Goal: Information Seeking & Learning: Learn about a topic

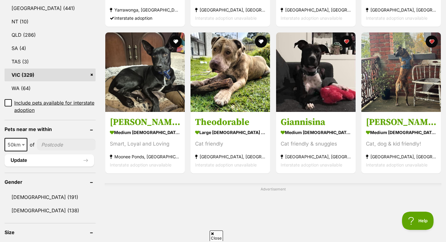
scroll to position [350, 0]
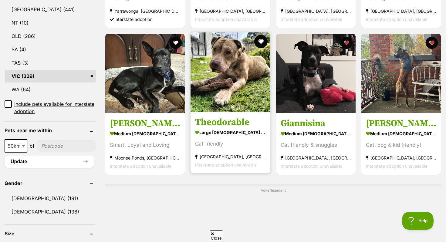
click at [259, 40] on button "favourite" at bounding box center [260, 41] width 13 height 13
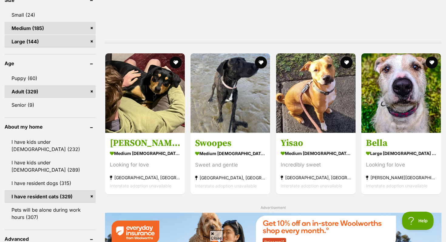
scroll to position [591, 0]
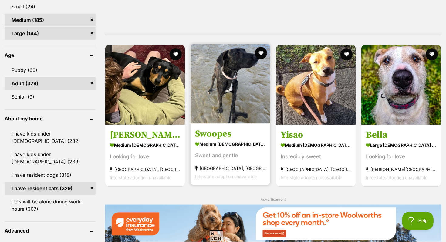
click at [216, 137] on h3 "Swoopes" at bounding box center [230, 134] width 70 height 12
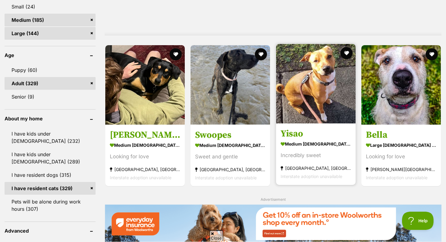
click at [292, 136] on h3 "Yisao" at bounding box center [315, 134] width 70 height 12
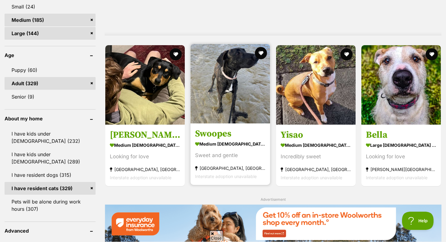
scroll to position [0, 0]
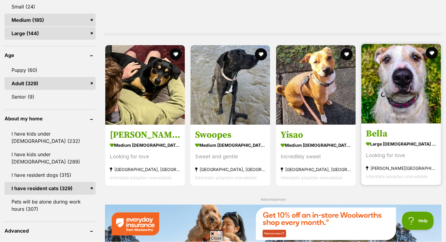
click at [382, 128] on link "Bella large female Dog Looking for love Corio, VIC Interstate adoption unavaila…" at bounding box center [400, 154] width 79 height 62
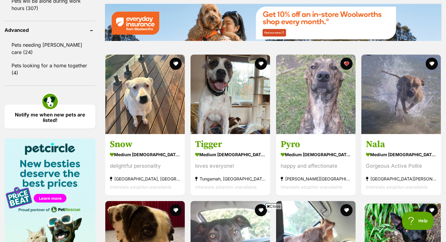
scroll to position [800, 0]
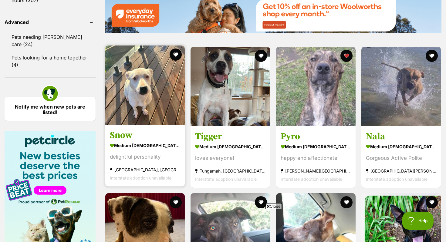
click at [167, 134] on h3 "Snow" at bounding box center [145, 135] width 70 height 12
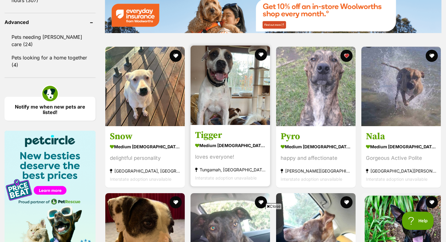
click at [222, 132] on h3 "Tigger" at bounding box center [230, 135] width 70 height 12
click at [261, 52] on button "favourite" at bounding box center [260, 54] width 13 height 13
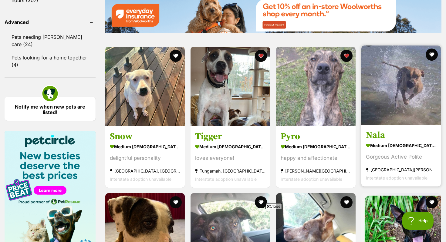
click at [401, 125] on img at bounding box center [400, 84] width 79 height 79
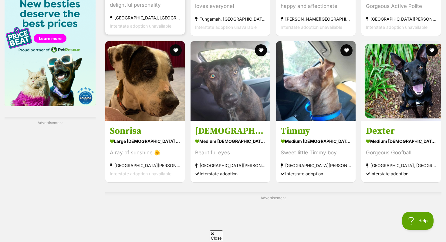
scroll to position [0, 0]
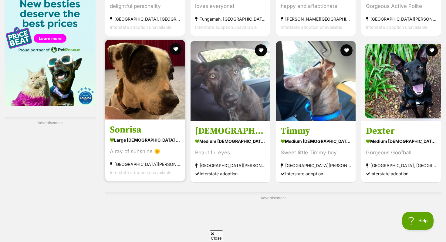
click at [157, 132] on h3 "Sonrisa" at bounding box center [145, 130] width 70 height 12
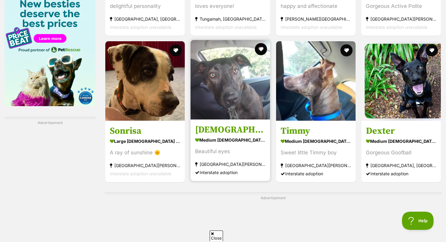
click at [201, 125] on link "Zeus medium male Dog Beautiful eyes Mansfield, VIC Interstate adoption" at bounding box center [229, 150] width 79 height 62
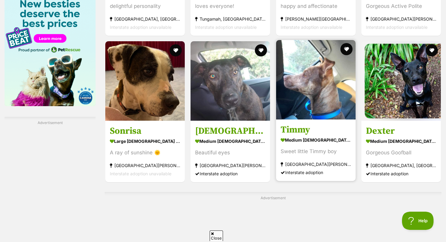
click at [324, 147] on section "medium male Dog Sweet little Timmy boy Mansfield, VIC Interstate adoption" at bounding box center [315, 156] width 70 height 41
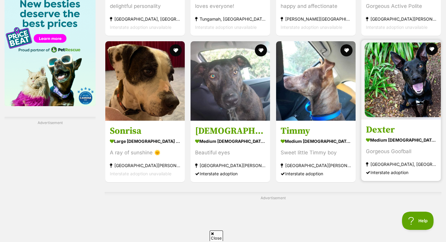
click at [392, 141] on strong "medium male Dog" at bounding box center [401, 140] width 70 height 9
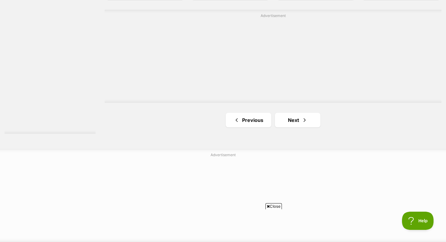
scroll to position [1136, 0]
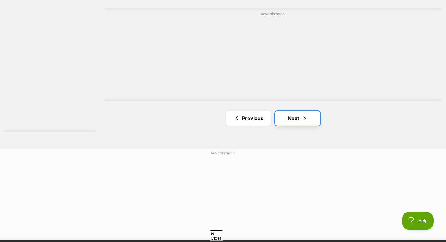
click at [294, 123] on link "Next" at bounding box center [297, 118] width 45 height 15
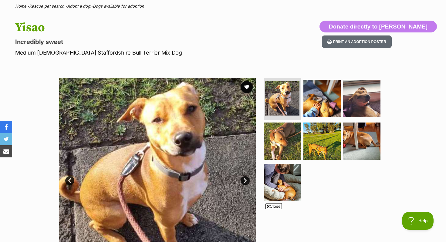
scroll to position [43, 0]
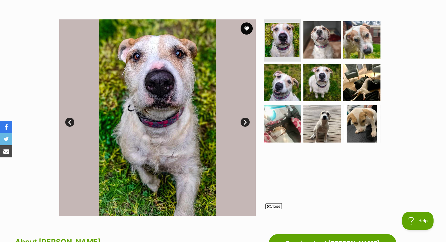
scroll to position [106, 0]
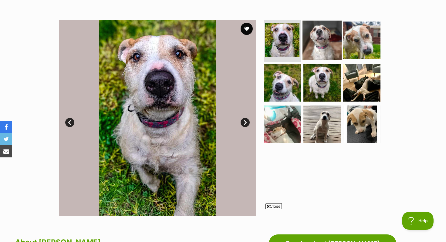
click at [319, 42] on img at bounding box center [321, 39] width 39 height 39
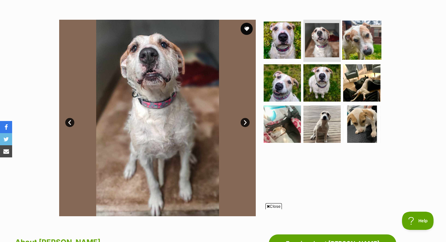
click at [360, 37] on img at bounding box center [361, 39] width 39 height 39
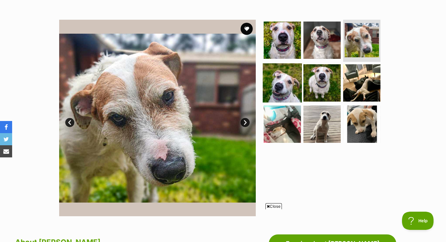
click at [284, 88] on img at bounding box center [282, 82] width 39 height 39
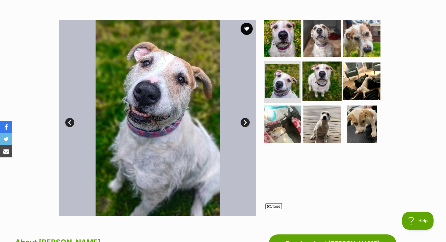
click at [318, 85] on img at bounding box center [321, 81] width 39 height 39
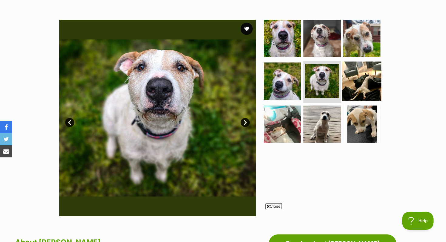
click at [357, 86] on img at bounding box center [361, 81] width 39 height 39
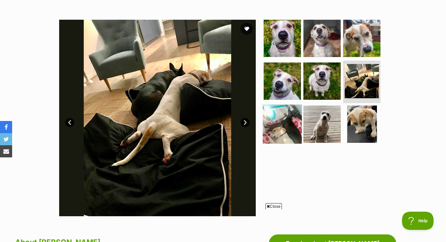
click at [291, 123] on img at bounding box center [282, 124] width 39 height 39
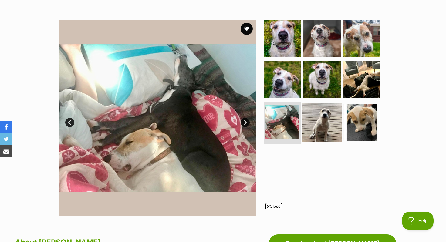
click at [315, 120] on img at bounding box center [321, 122] width 39 height 39
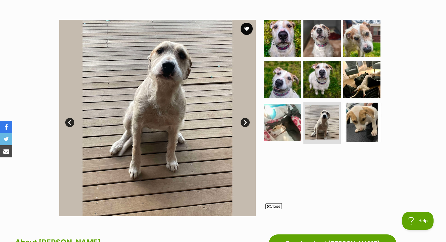
click at [359, 115] on img at bounding box center [361, 122] width 39 height 39
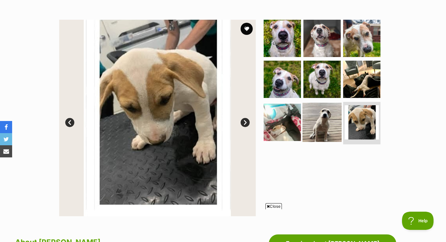
click at [332, 121] on img at bounding box center [321, 122] width 39 height 39
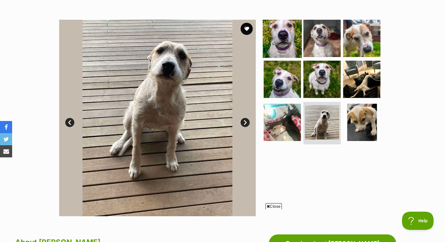
click at [284, 44] on img at bounding box center [282, 37] width 39 height 39
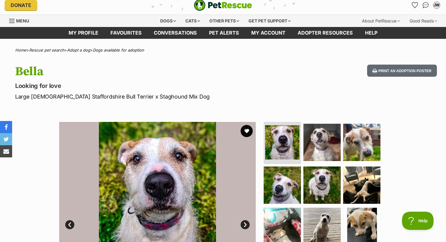
scroll to position [0, 0]
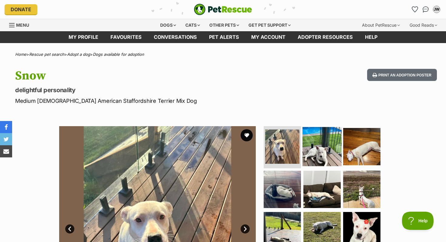
click at [321, 147] on img at bounding box center [321, 146] width 39 height 39
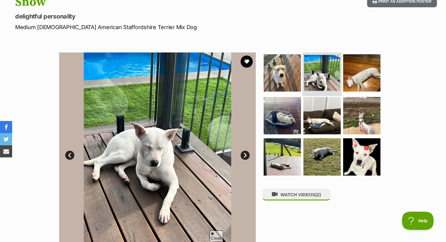
scroll to position [75, 0]
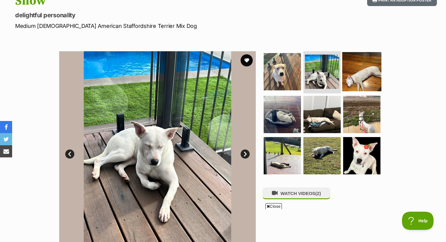
click at [366, 86] on img at bounding box center [361, 71] width 39 height 39
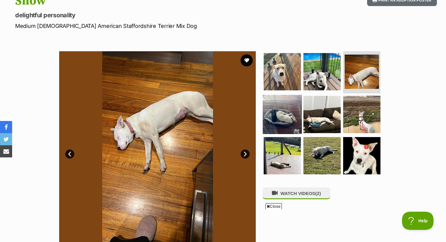
click at [298, 116] on img at bounding box center [282, 114] width 39 height 39
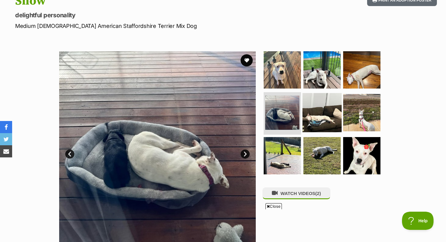
scroll to position [0, 0]
click at [313, 116] on img at bounding box center [321, 112] width 39 height 39
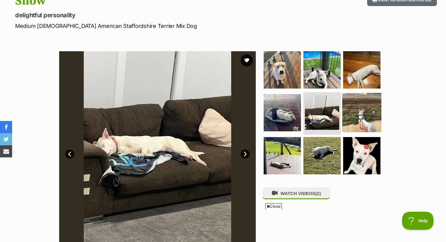
click at [359, 114] on img at bounding box center [361, 112] width 39 height 39
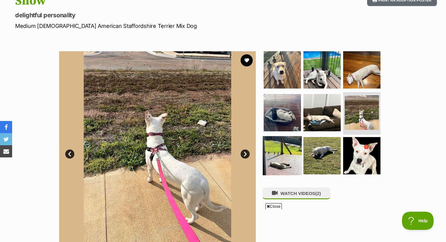
click at [285, 160] on img at bounding box center [282, 155] width 39 height 39
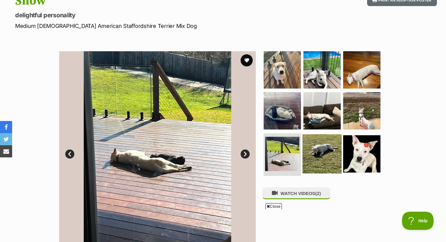
click at [311, 156] on img at bounding box center [321, 153] width 39 height 39
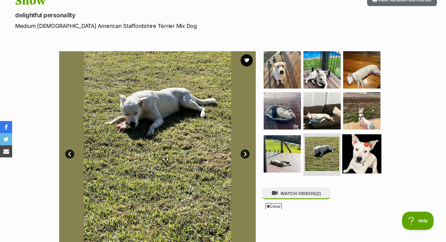
click at [351, 154] on img at bounding box center [361, 153] width 39 height 39
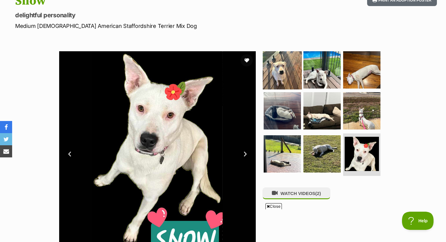
click at [274, 73] on img at bounding box center [282, 69] width 39 height 39
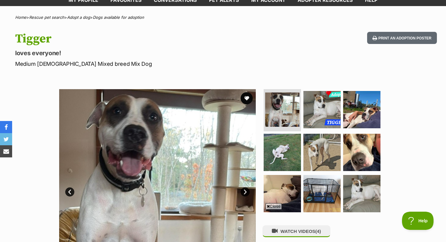
scroll to position [24, 0]
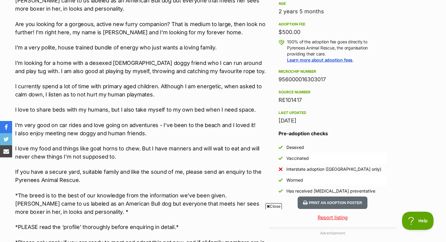
scroll to position [430, 0]
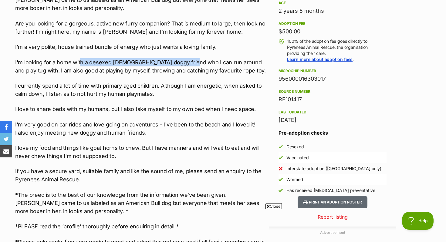
drag, startPoint x: 81, startPoint y: 62, endPoint x: 186, endPoint y: 62, distance: 105.8
click at [186, 62] on p "I'm looking for a home with a desexed [DEMOGRAPHIC_DATA] doggy friend who I can…" at bounding box center [140, 66] width 250 height 16
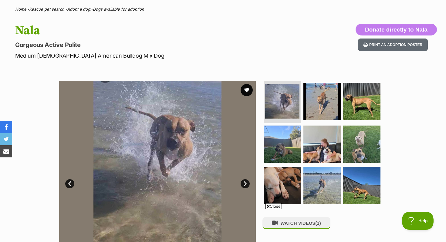
scroll to position [8, 0]
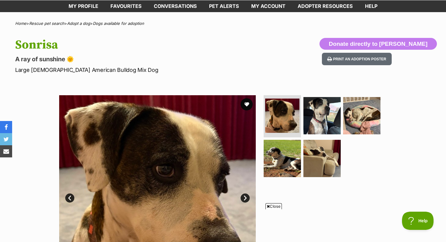
scroll to position [31, 0]
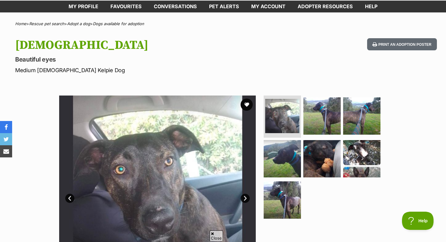
scroll to position [22, 0]
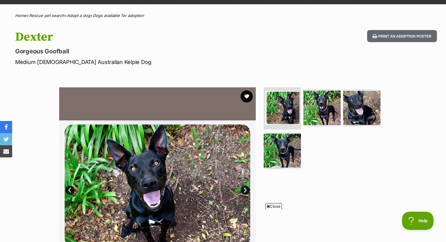
scroll to position [27, 0]
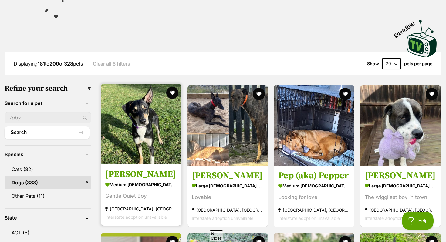
click at [158, 126] on img at bounding box center [141, 124] width 81 height 81
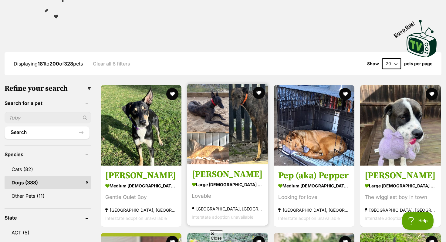
click at [227, 143] on img at bounding box center [227, 124] width 81 height 81
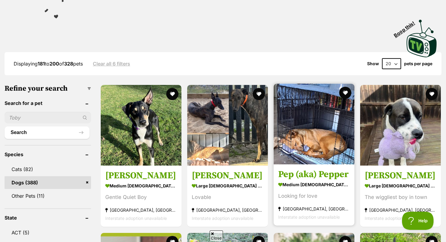
click at [289, 146] on img at bounding box center [314, 124] width 81 height 81
click at [345, 93] on button "favourite" at bounding box center [344, 92] width 13 height 13
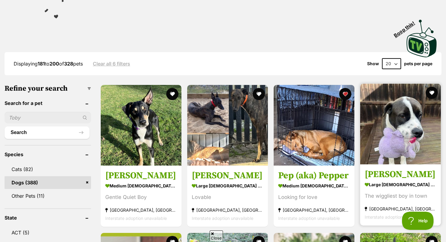
click at [394, 135] on img at bounding box center [400, 124] width 81 height 81
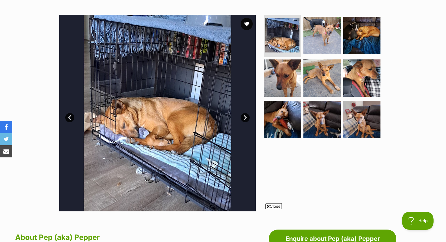
scroll to position [111, 0]
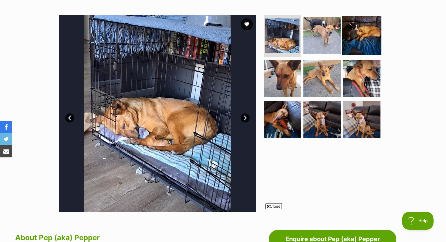
click at [363, 51] on img at bounding box center [361, 35] width 39 height 39
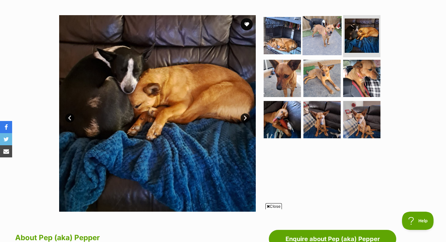
click at [328, 48] on img at bounding box center [321, 35] width 39 height 39
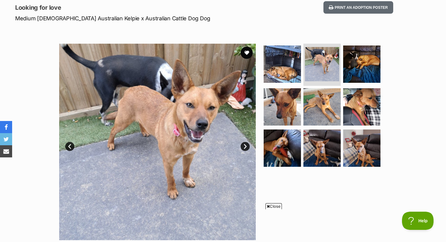
scroll to position [78, 0]
